Goal: Information Seeking & Learning: Learn about a topic

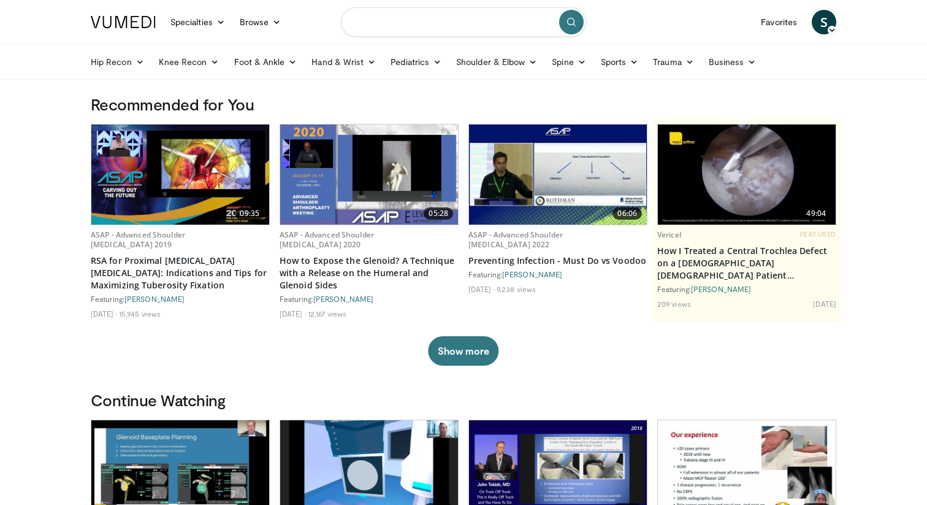
click at [392, 23] on input "Search topics, interventions" at bounding box center [463, 21] width 245 height 29
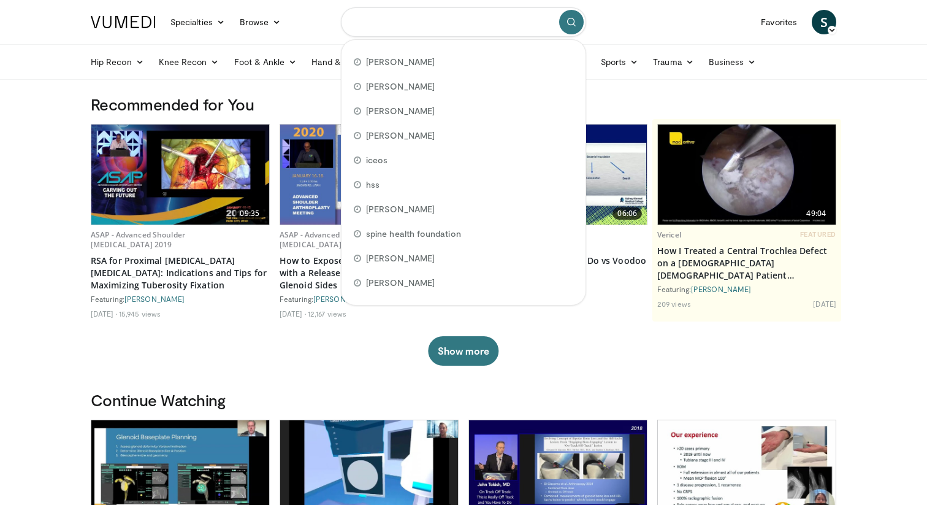
paste input "**********"
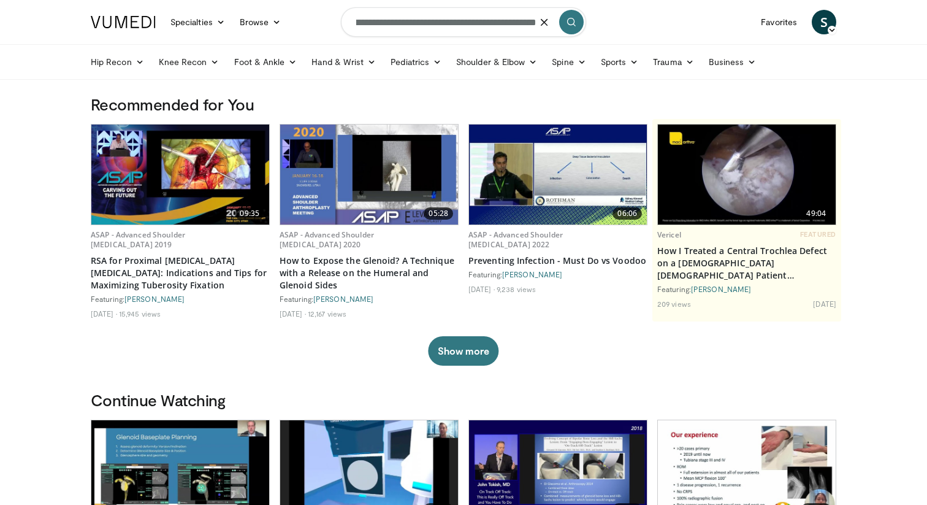
type input "**********"
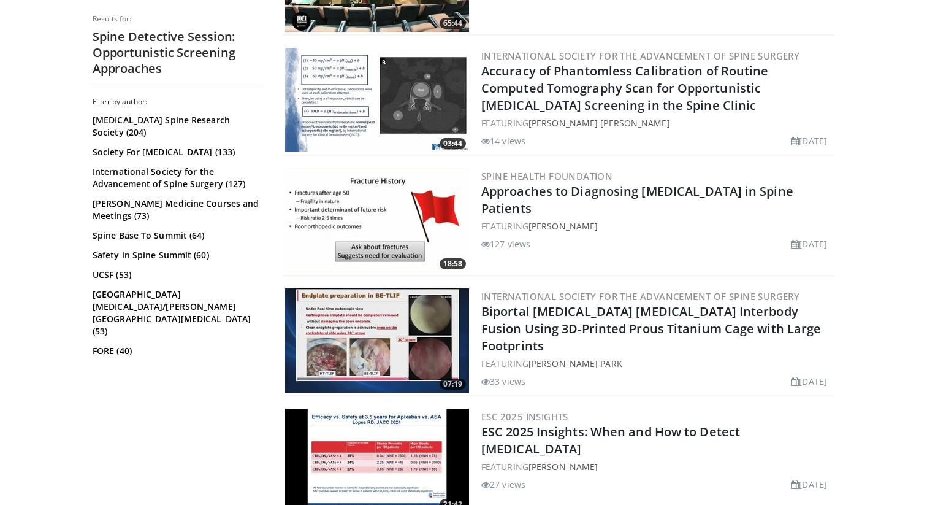
scroll to position [705, 0]
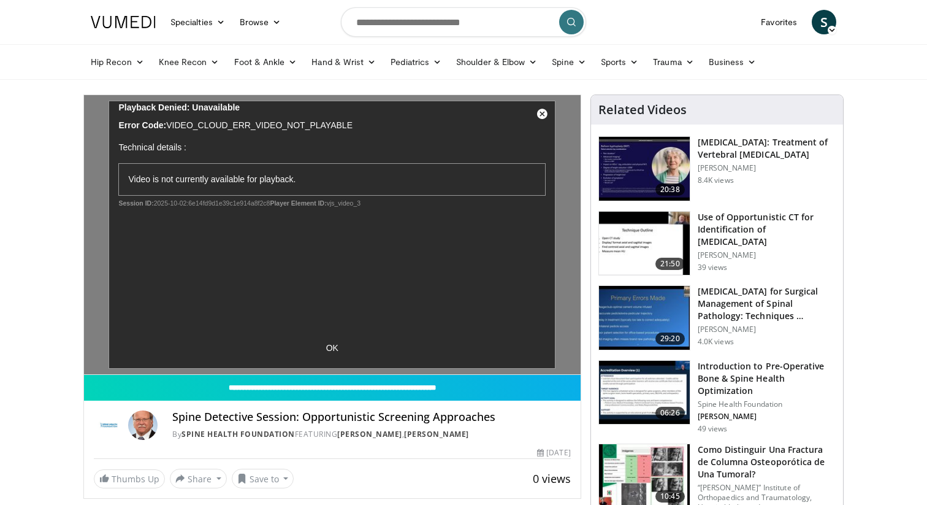
click at [630, 26] on nav "Specialties Adult & Family Medicine Allergy, Asthma, Immunology Anesthesiology …" at bounding box center [463, 22] width 760 height 44
click at [728, 141] on h3 "[MEDICAL_DATA]: Treatment of Vertebral [MEDICAL_DATA]" at bounding box center [767, 148] width 138 height 25
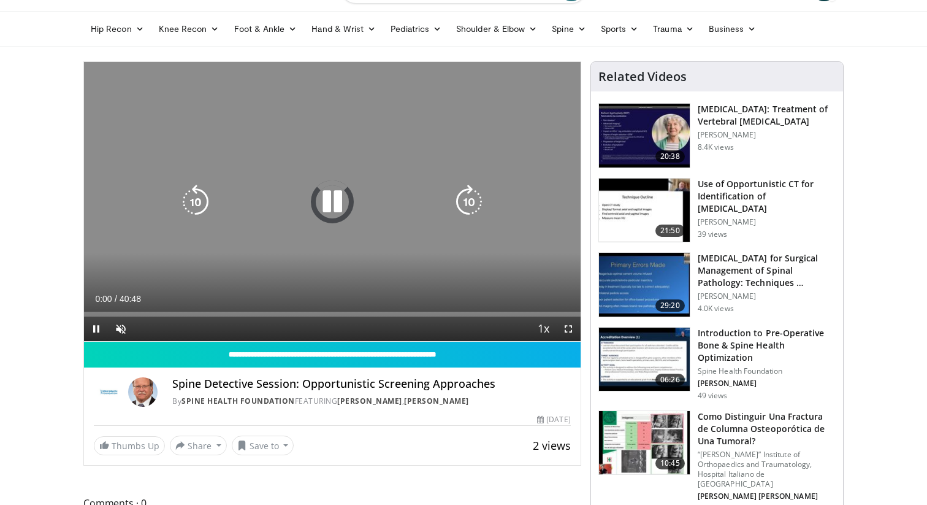
scroll to position [40, 0]
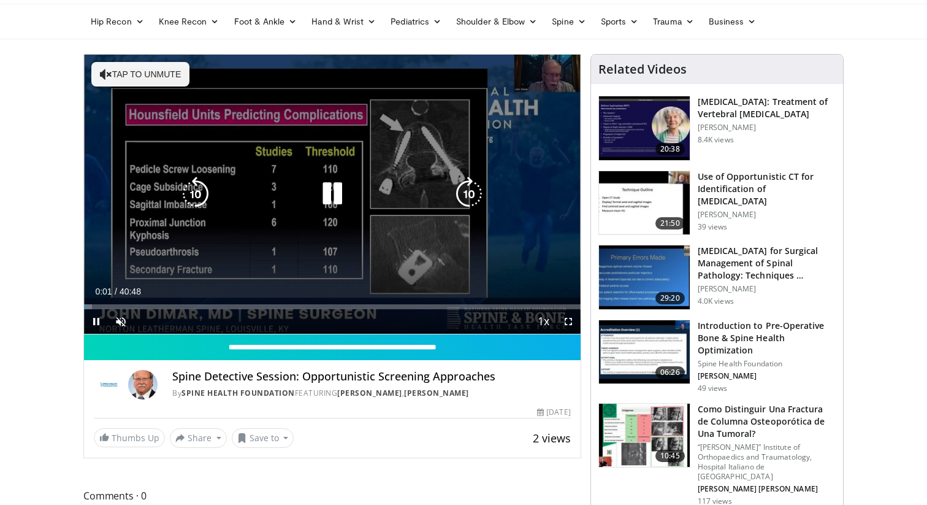
click at [346, 189] on icon "Video Player" at bounding box center [332, 194] width 34 height 34
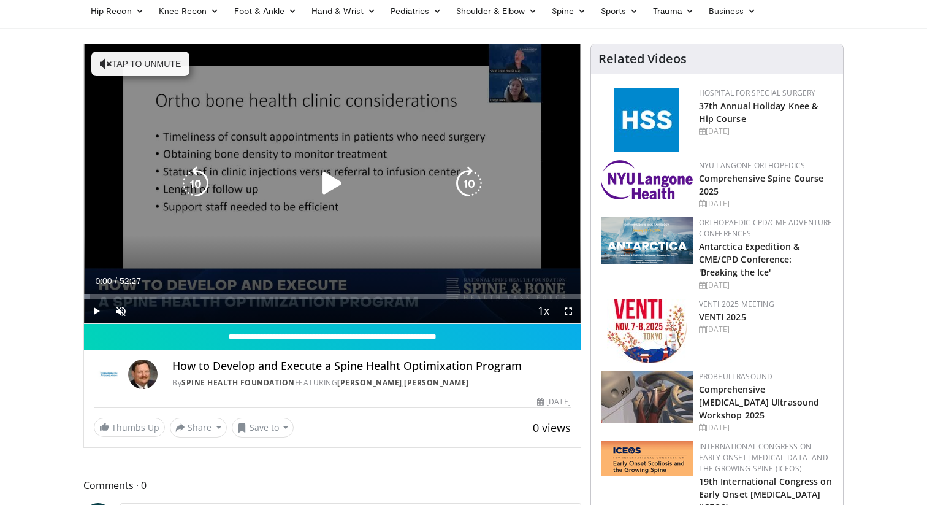
scroll to position [54, 0]
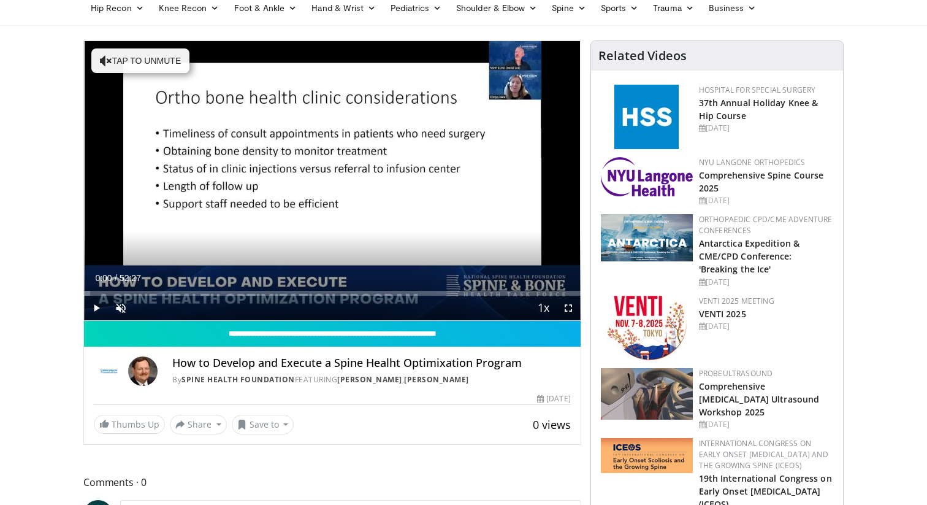
click at [460, 365] on h4 "How to Develop and Execute a Spine Healht Optimixation Program" at bounding box center [371, 362] width 399 height 13
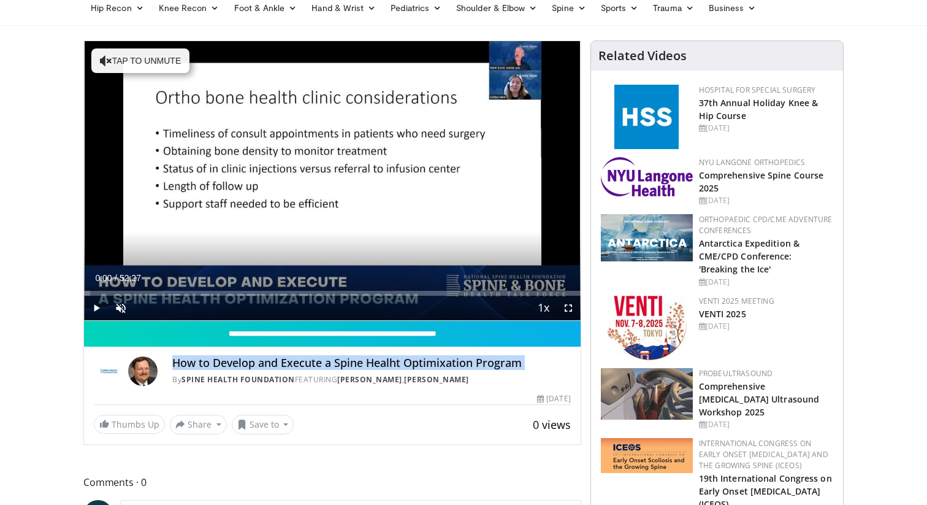
click at [460, 365] on h4 "How to Develop and Execute a Spine Healht Optimixation Program" at bounding box center [371, 362] width 399 height 13
copy div "How to Develop and Execute a Spine Healht Optimixation Program"
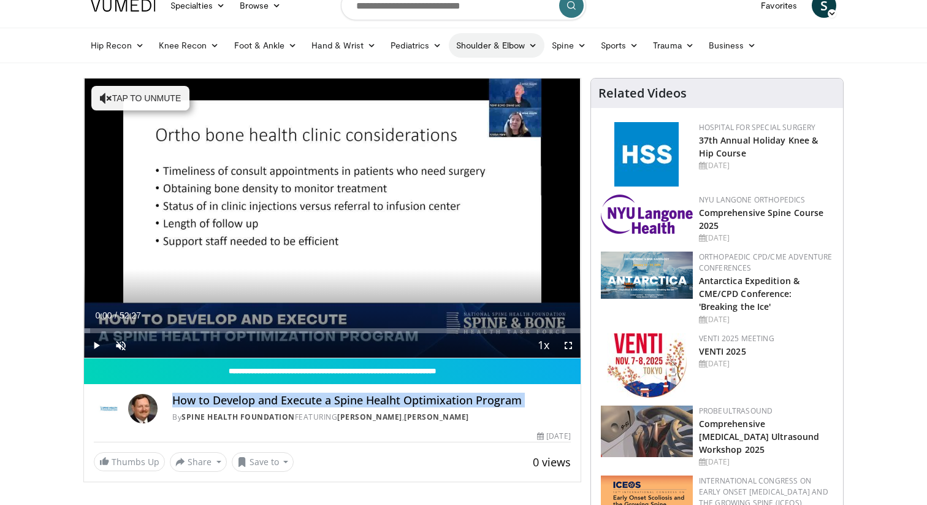
scroll to position [4, 0]
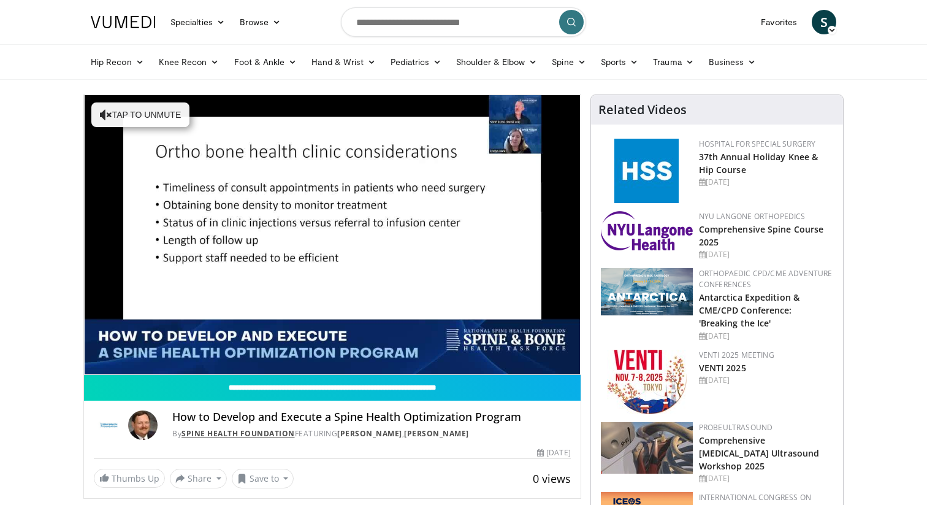
click at [246, 433] on link "Spine Health Foundation" at bounding box center [237, 433] width 113 height 10
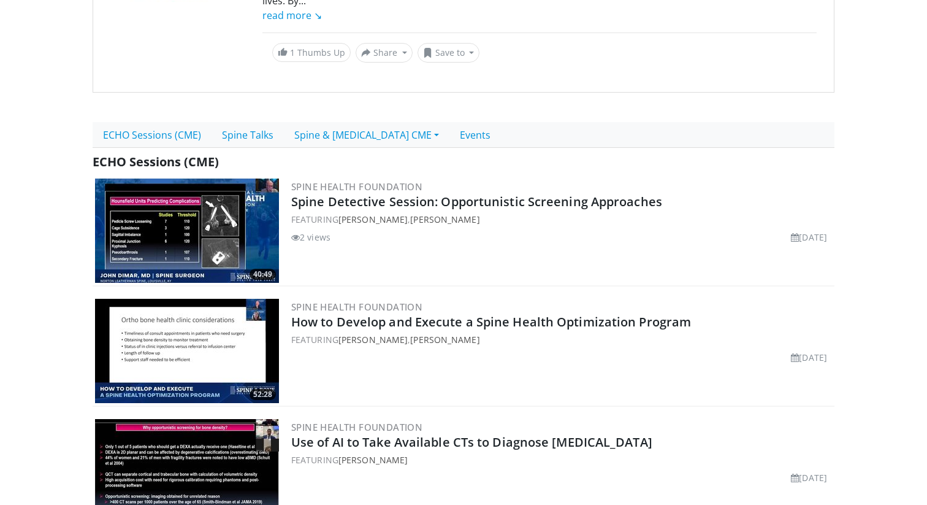
scroll to position [211, 0]
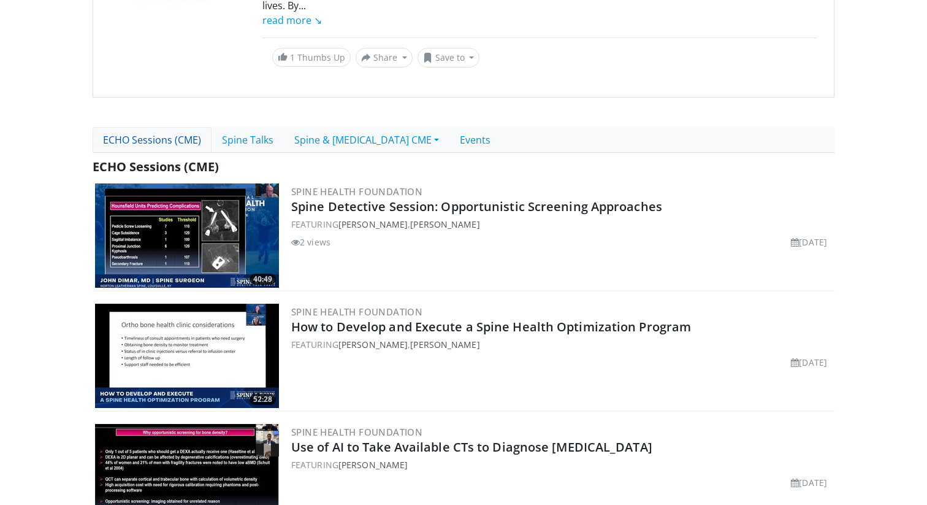
click at [165, 150] on link "ECHO Sessions (CME)" at bounding box center [152, 140] width 119 height 26
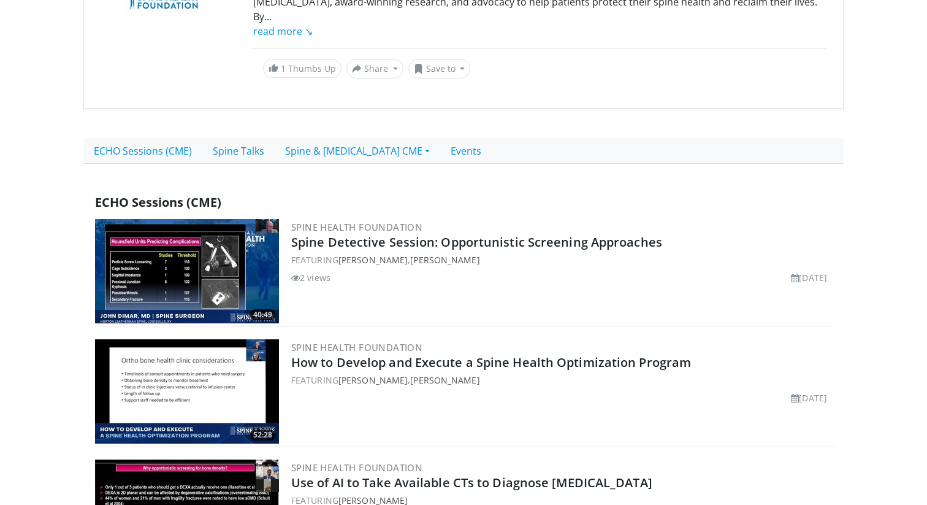
scroll to position [129, 0]
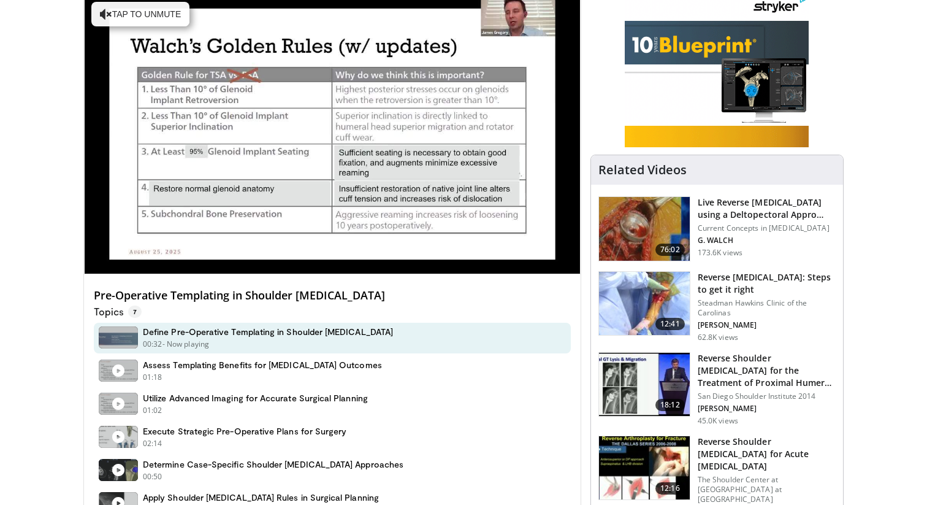
scroll to position [99, 0]
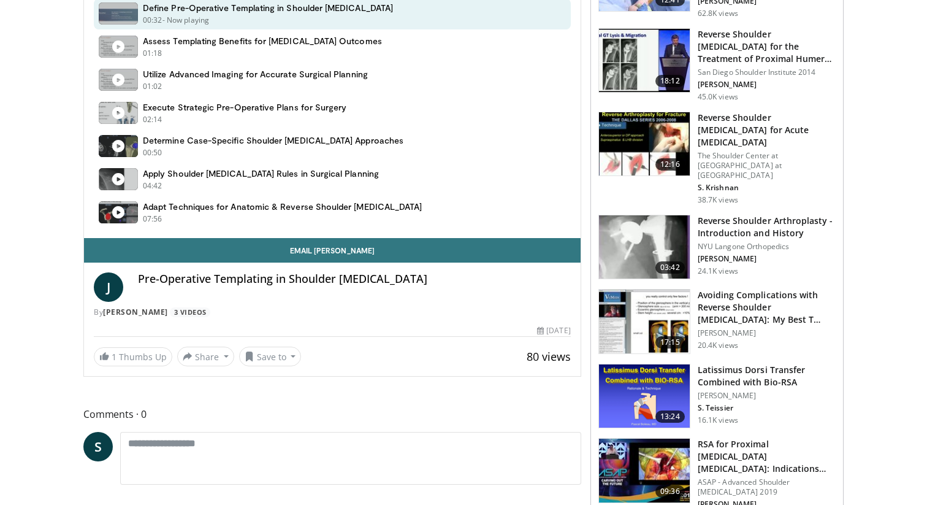
scroll to position [425, 0]
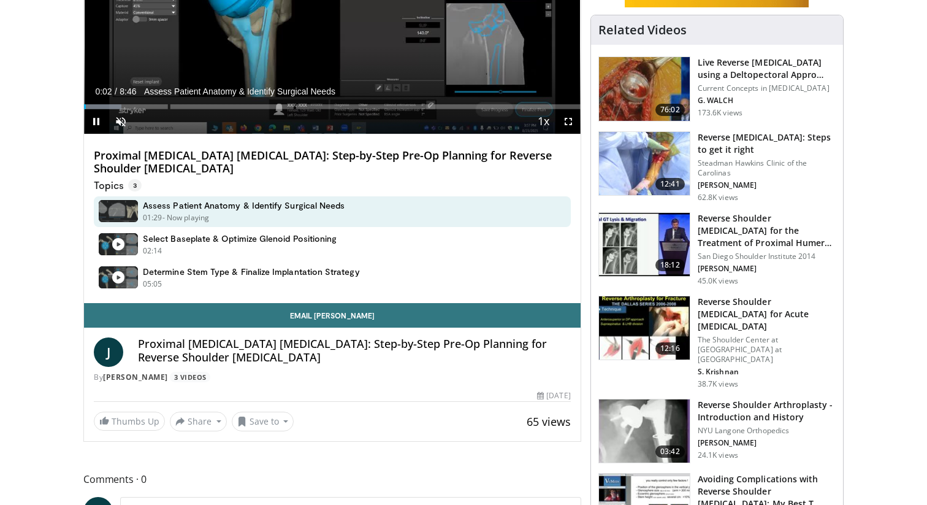
scroll to position [220, 0]
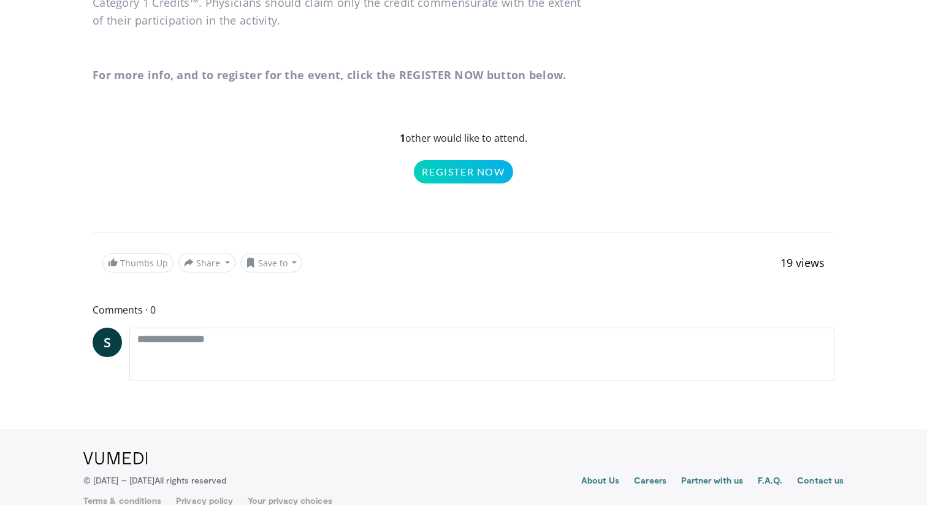
scroll to position [1536, 0]
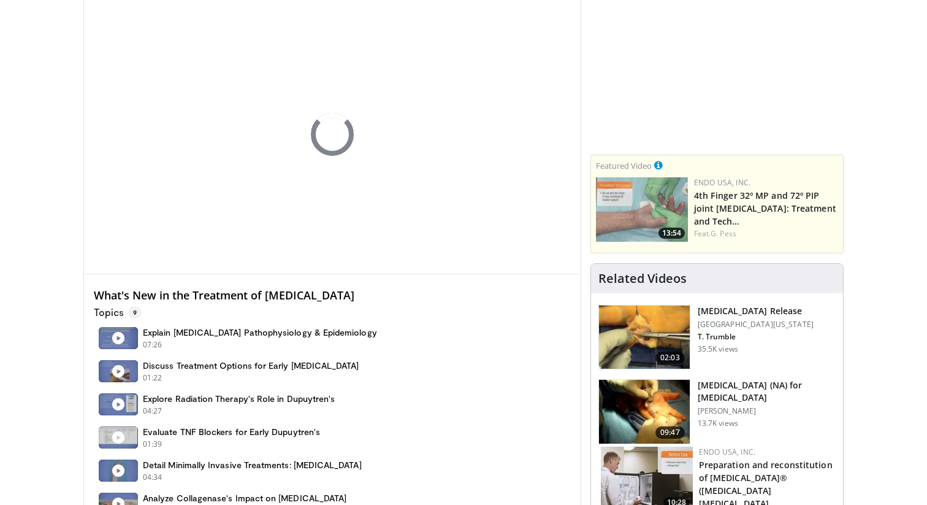
scroll to position [102, 0]
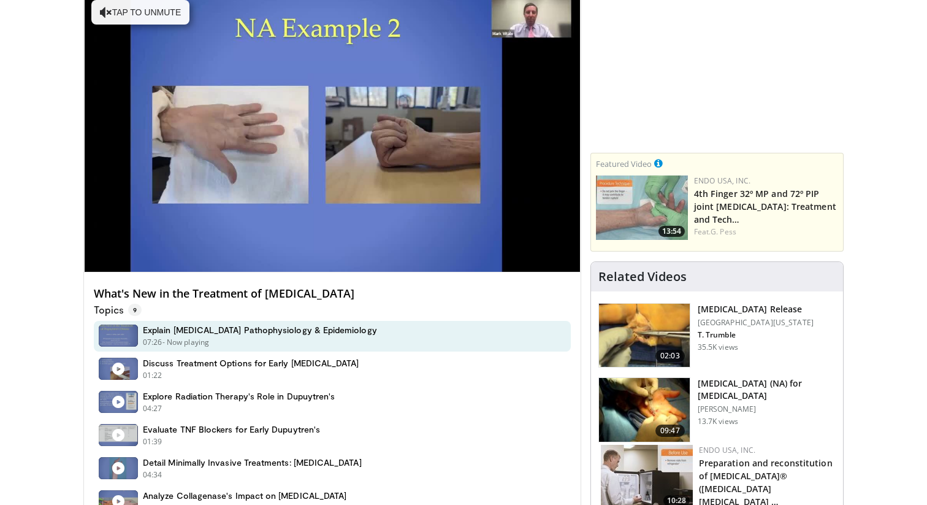
click at [272, 295] on h4 "What's New in the Treatment of [MEDICAL_DATA]" at bounding box center [332, 293] width 477 height 13
copy div "What's New in the Treatment of [MEDICAL_DATA]"
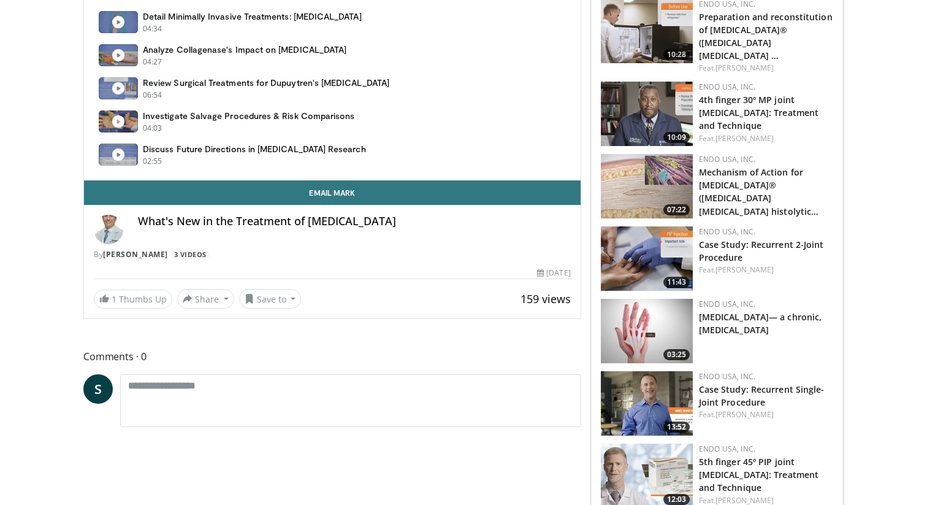
scroll to position [597, 0]
